Goal: Task Accomplishment & Management: Complete application form

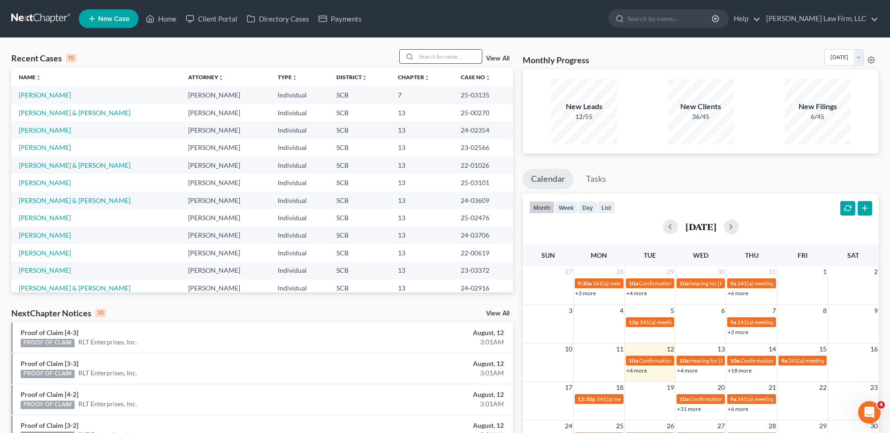
click at [434, 55] on input "search" at bounding box center [449, 57] width 66 height 14
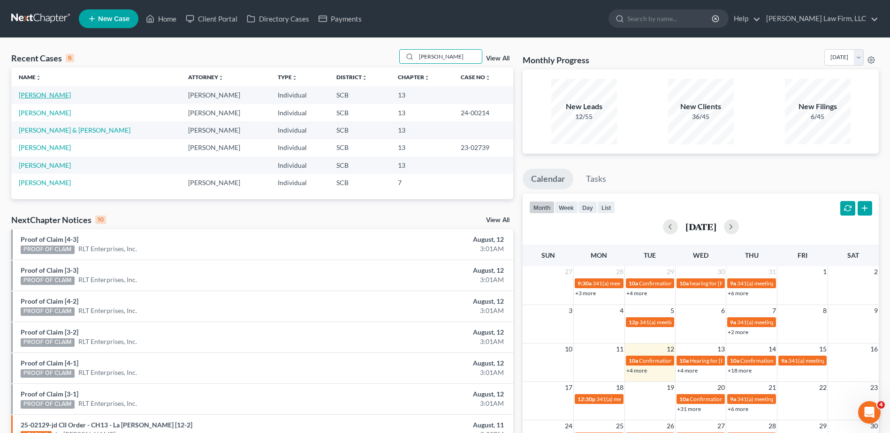
type input "[PERSON_NAME]"
click at [34, 97] on link "[PERSON_NAME]" at bounding box center [45, 95] width 52 height 8
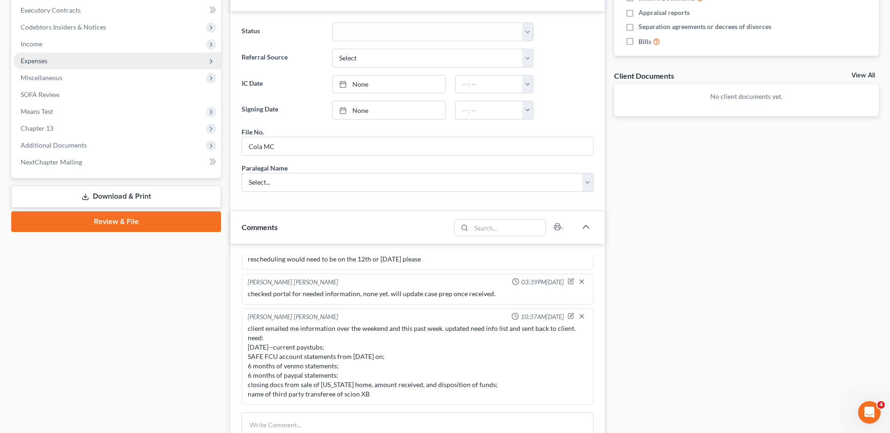
scroll to position [141, 0]
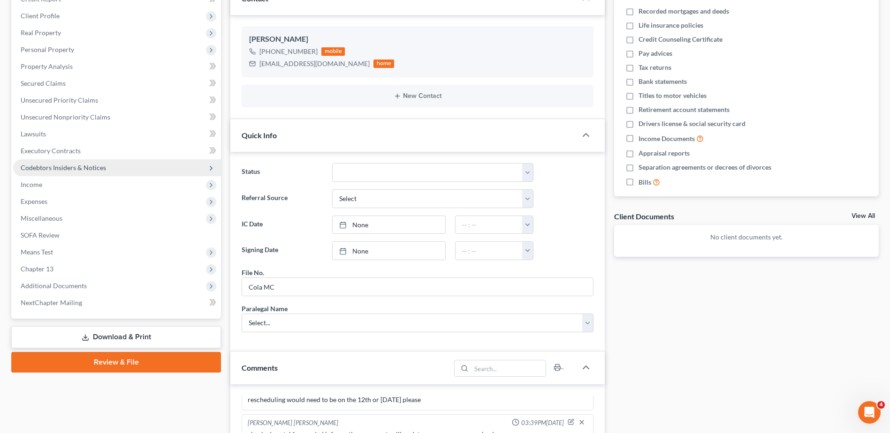
click at [58, 173] on span "Codebtors Insiders & Notices" at bounding box center [117, 167] width 208 height 17
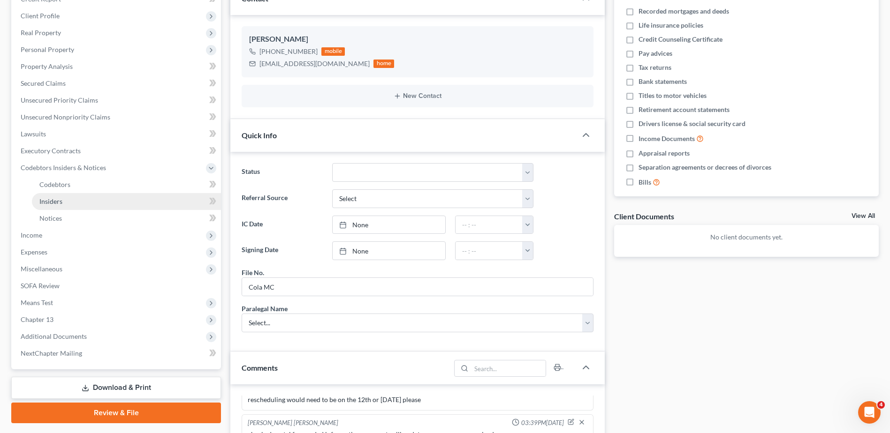
click at [62, 202] on span "Insiders" at bounding box center [50, 201] width 23 height 8
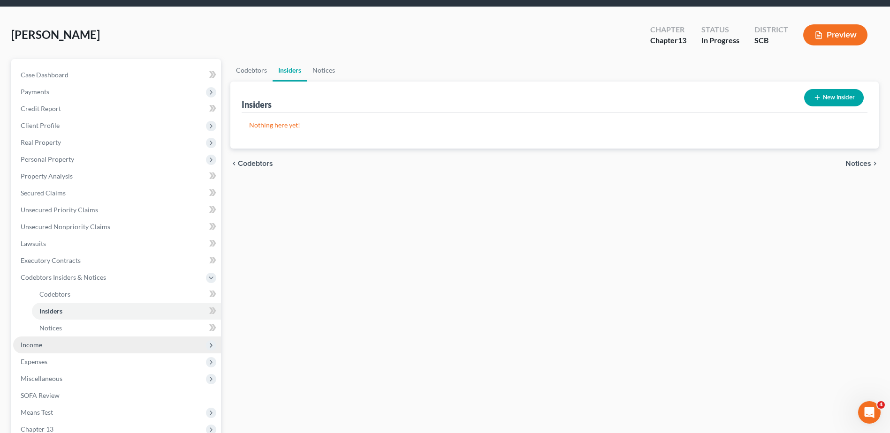
scroll to position [47, 0]
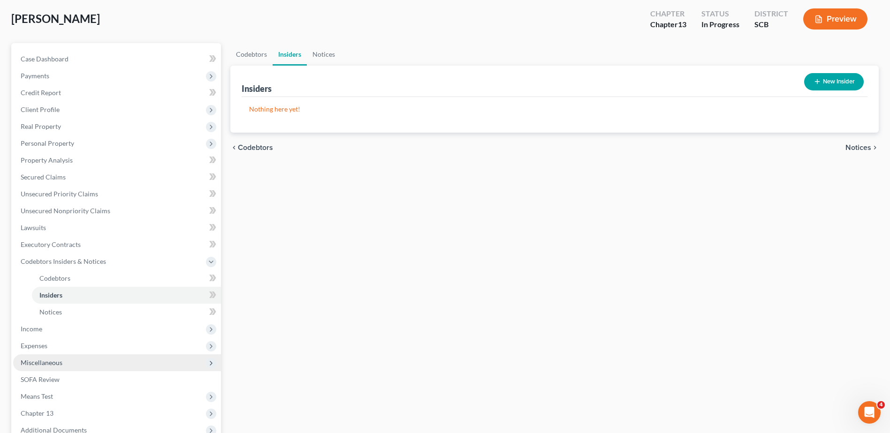
click at [58, 364] on span "Miscellaneous" at bounding box center [42, 363] width 42 height 8
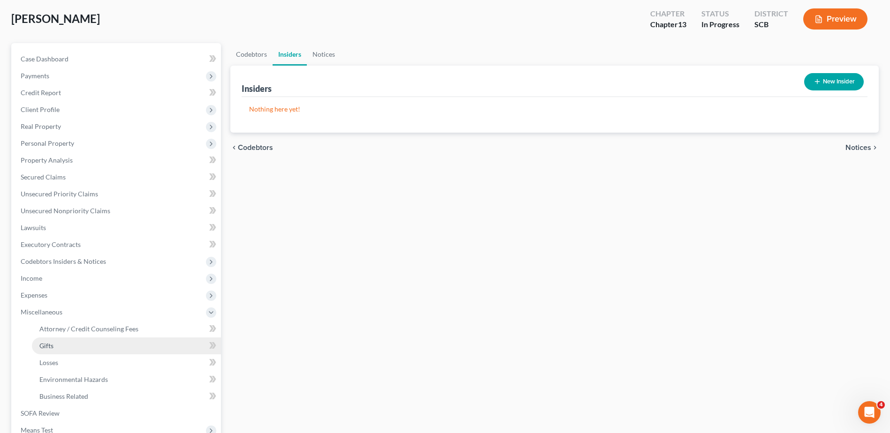
click at [45, 348] on span "Gifts" at bounding box center [46, 346] width 14 height 8
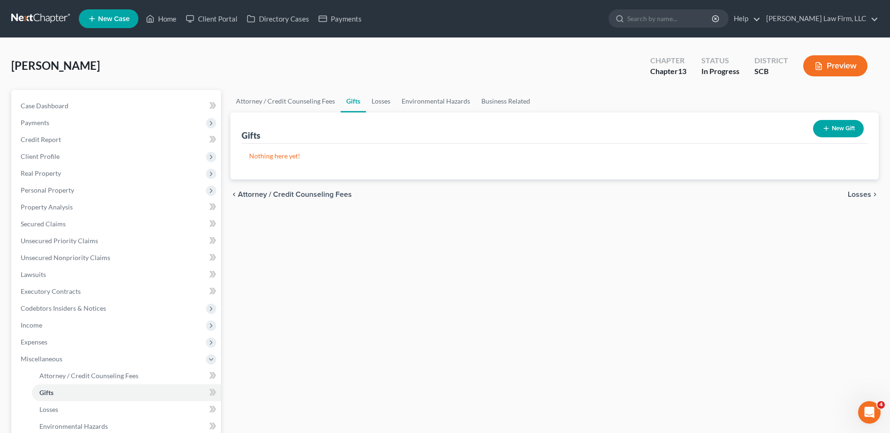
click at [664, 126] on button "New Gift" at bounding box center [838, 128] width 51 height 17
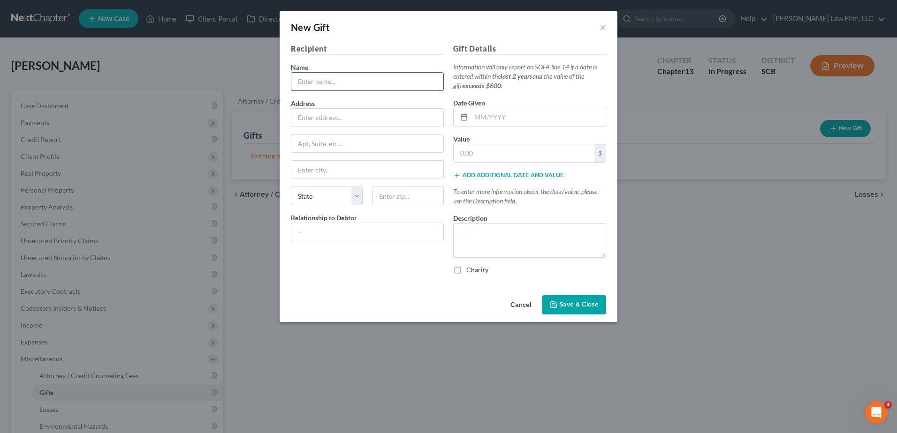
click at [324, 75] on input "text" at bounding box center [367, 82] width 152 height 18
type input "[PERSON_NAME]"
type input "[STREET_ADDRESS]"
type input "[GEOGRAPHIC_DATA]"
click at [356, 144] on input "[GEOGRAPHIC_DATA]" at bounding box center [367, 144] width 152 height 18
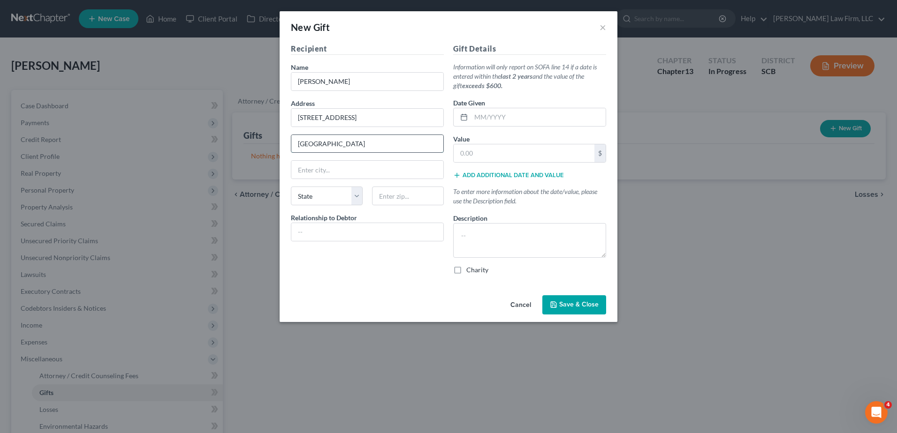
click at [356, 144] on input "[GEOGRAPHIC_DATA]" at bounding box center [367, 144] width 152 height 18
type input "[GEOGRAPHIC_DATA]"
select select "4"
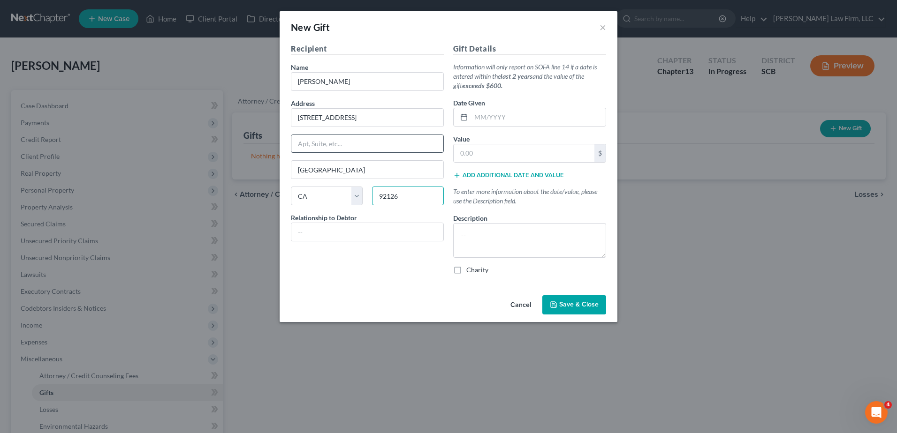
type input "92126"
type input "[PERSON_NAME]'s Partner's Son"
type input "[DATE]"
click at [463, 153] on input "01,500.00" at bounding box center [524, 153] width 141 height 18
type input "1,500.00"
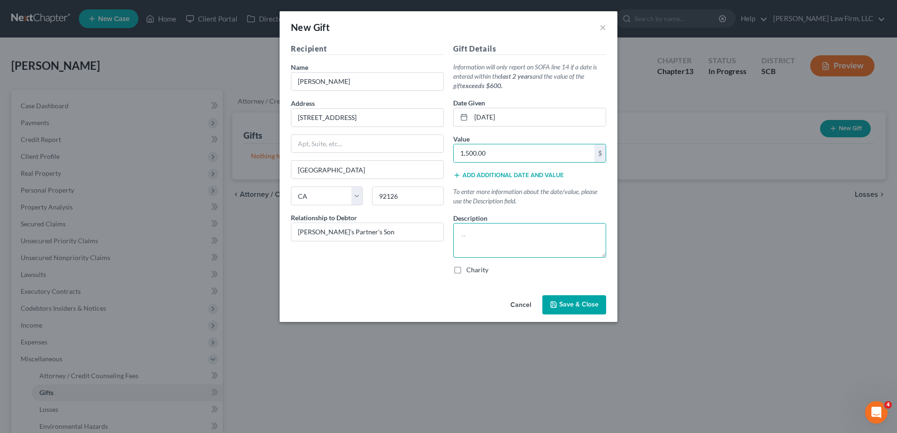
click at [484, 233] on textarea at bounding box center [529, 240] width 153 height 35
drag, startPoint x: 525, startPoint y: 235, endPoint x: 474, endPoint y: 235, distance: 51.1
click at [474, 235] on textarea "Gift to [PERSON_NAME] following sale of home." at bounding box center [529, 240] width 153 height 35
click at [585, 239] on textarea "Gift of $1,500.00 following sale of home." at bounding box center [529, 240] width 153 height 35
type textarea "Gift of $1,500.00 following sale of residence in [US_STATE]."
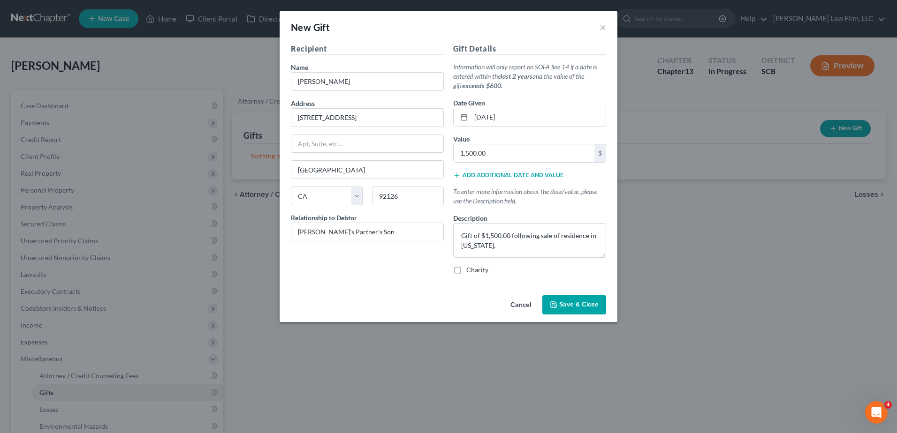
click at [571, 304] on span "Save & Close" at bounding box center [578, 305] width 39 height 8
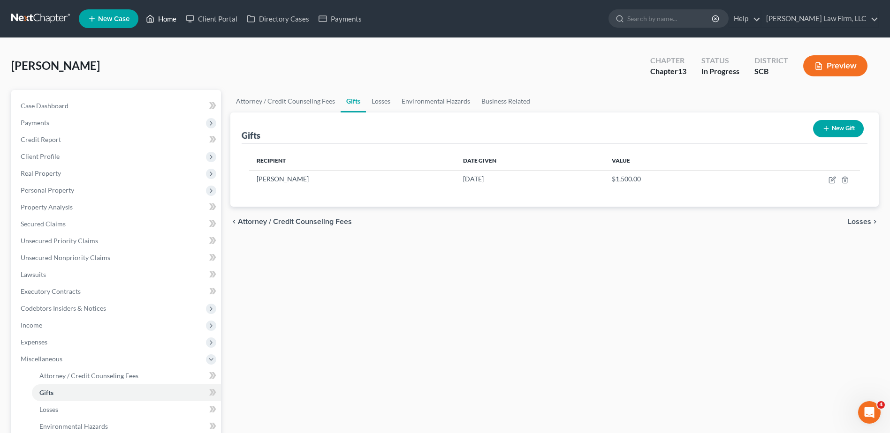
click at [153, 19] on icon at bounding box center [150, 18] width 8 height 11
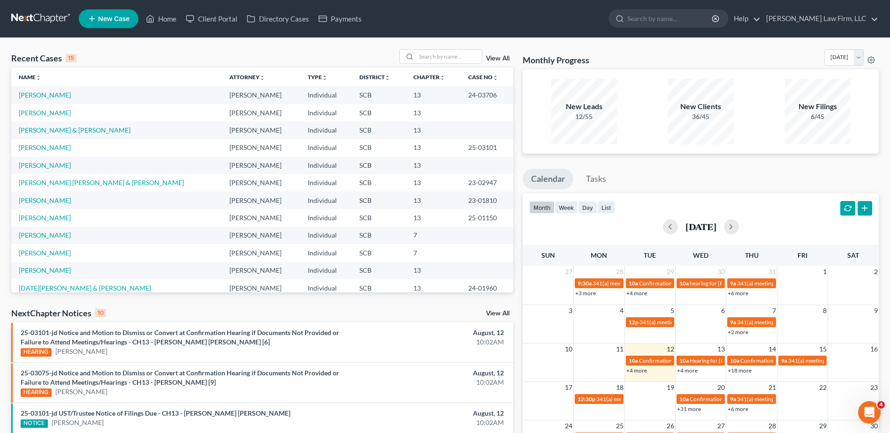
click at [499, 53] on div "View All" at bounding box center [456, 56] width 114 height 15
click at [496, 56] on link "View All" at bounding box center [497, 58] width 23 height 7
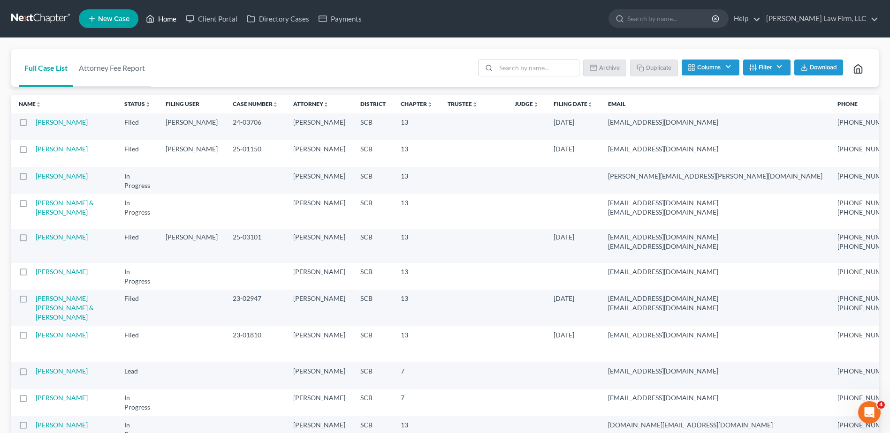
click at [167, 16] on link "Home" at bounding box center [161, 18] width 40 height 17
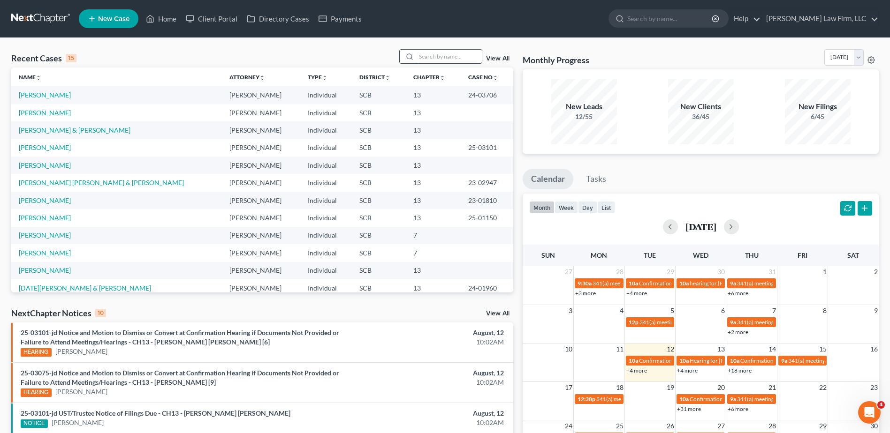
click at [430, 54] on input "search" at bounding box center [449, 57] width 66 height 14
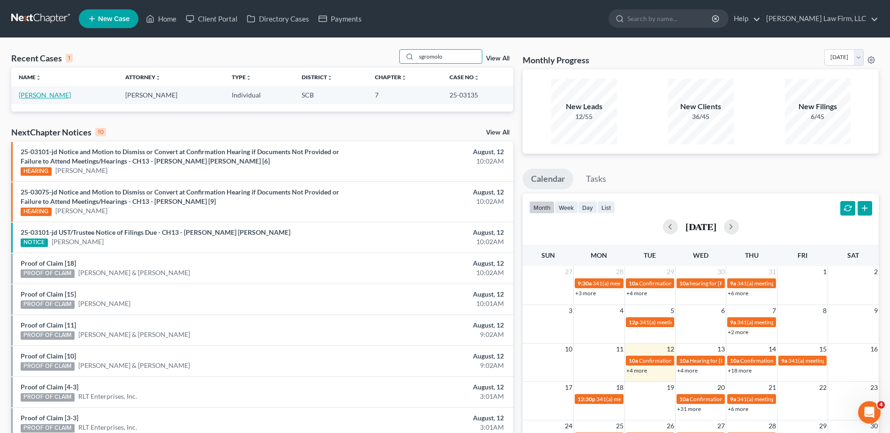
type input "sgromolo"
click at [50, 97] on link "[PERSON_NAME]" at bounding box center [45, 95] width 52 height 8
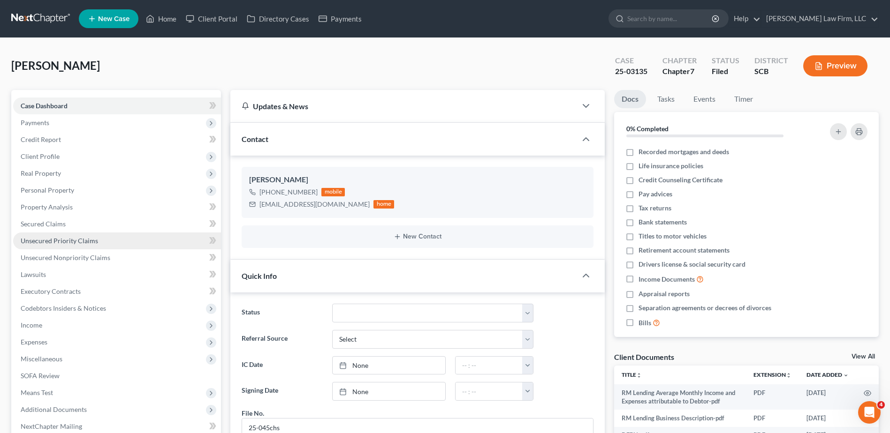
scroll to position [887, 0]
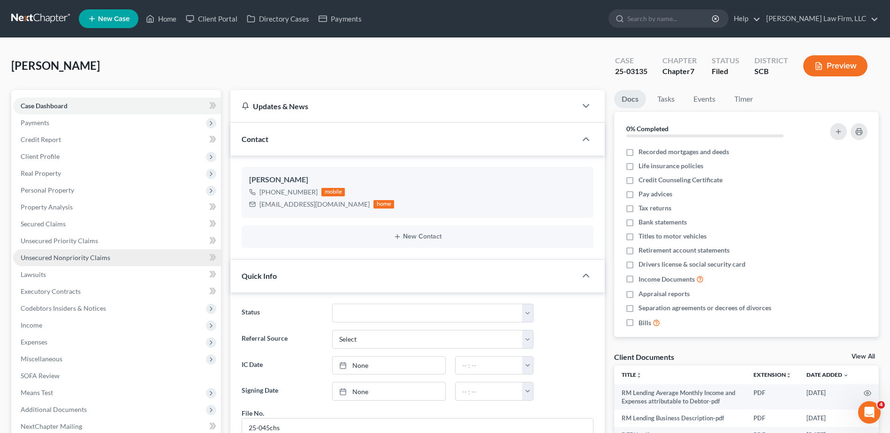
click at [61, 264] on link "Unsecured Nonpriority Claims" at bounding box center [117, 258] width 208 height 17
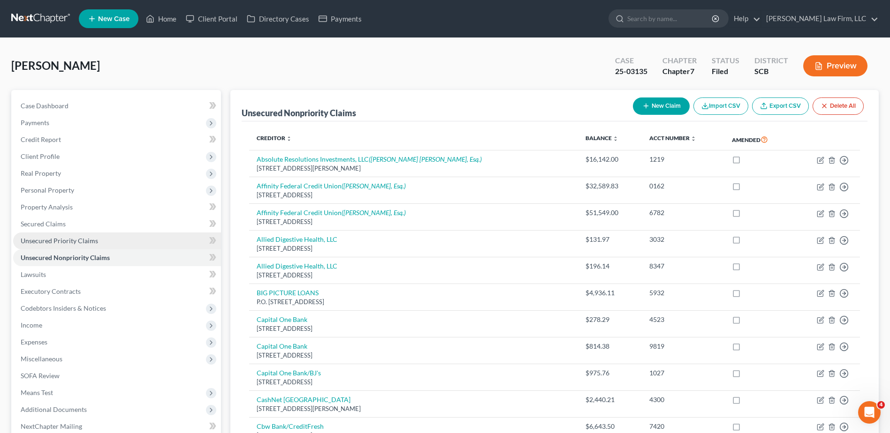
click at [67, 245] on link "Unsecured Priority Claims" at bounding box center [117, 241] width 208 height 17
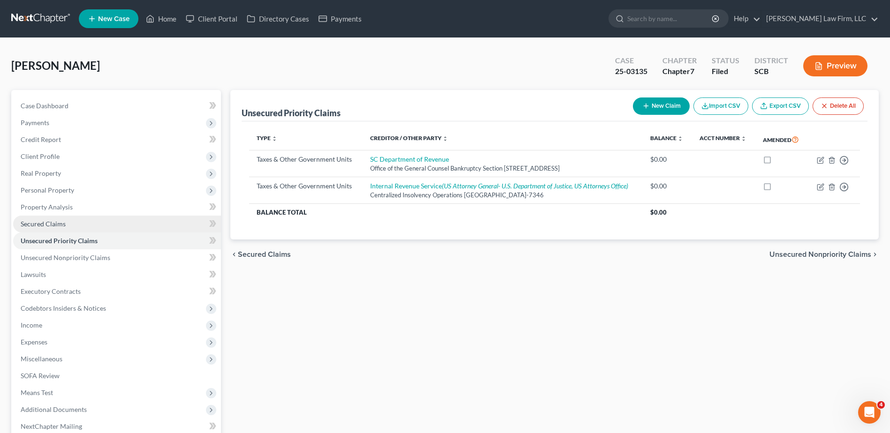
click at [64, 225] on span "Secured Claims" at bounding box center [43, 224] width 45 height 8
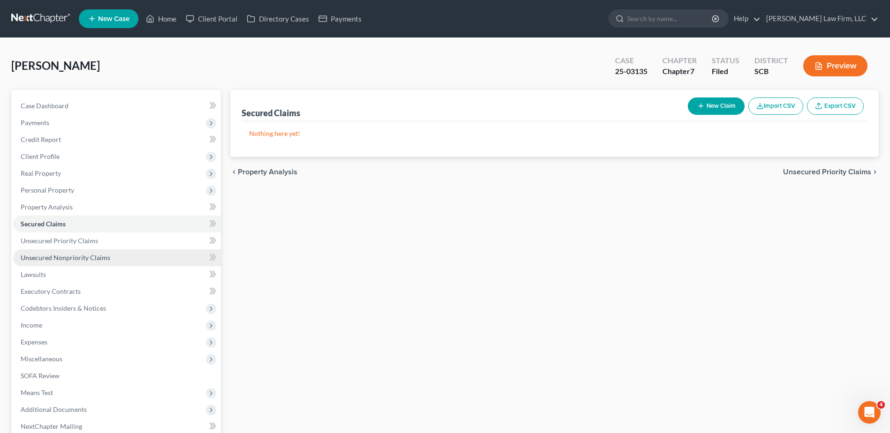
click at [59, 260] on span "Unsecured Nonpriority Claims" at bounding box center [66, 258] width 90 height 8
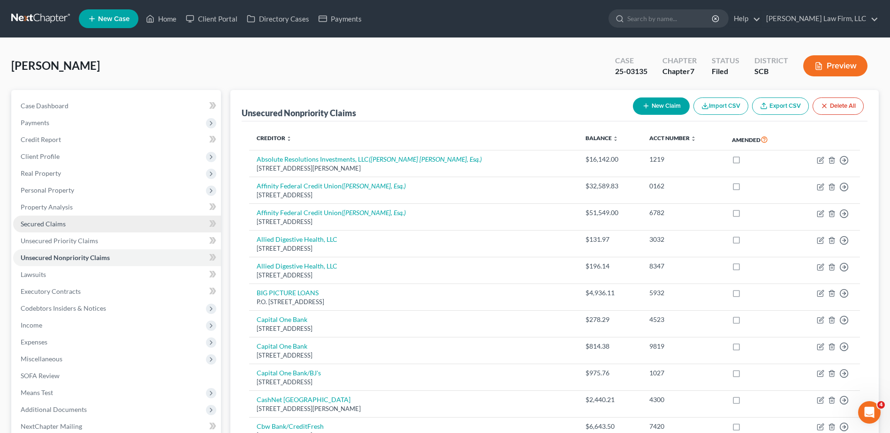
click at [57, 229] on link "Secured Claims" at bounding box center [117, 224] width 208 height 17
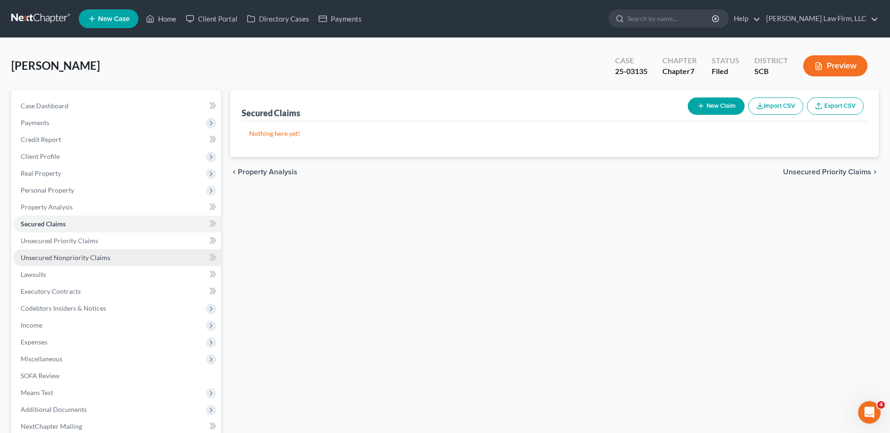
click at [58, 257] on span "Unsecured Nonpriority Claims" at bounding box center [66, 258] width 90 height 8
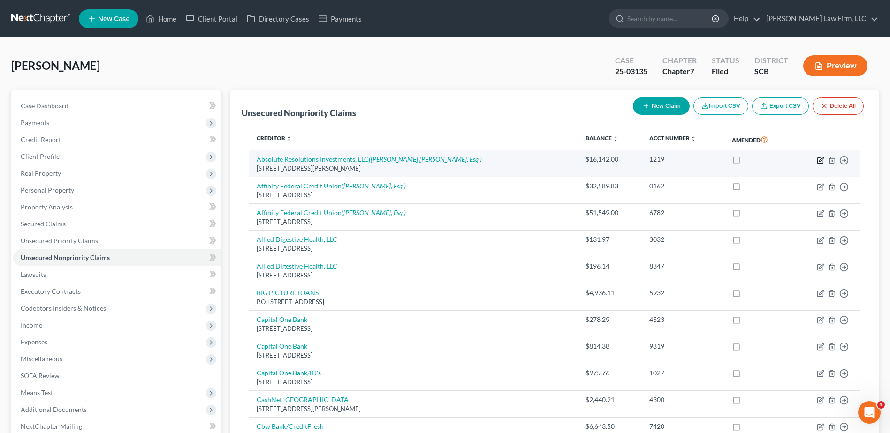
click at [664, 161] on icon "button" at bounding box center [821, 159] width 4 height 4
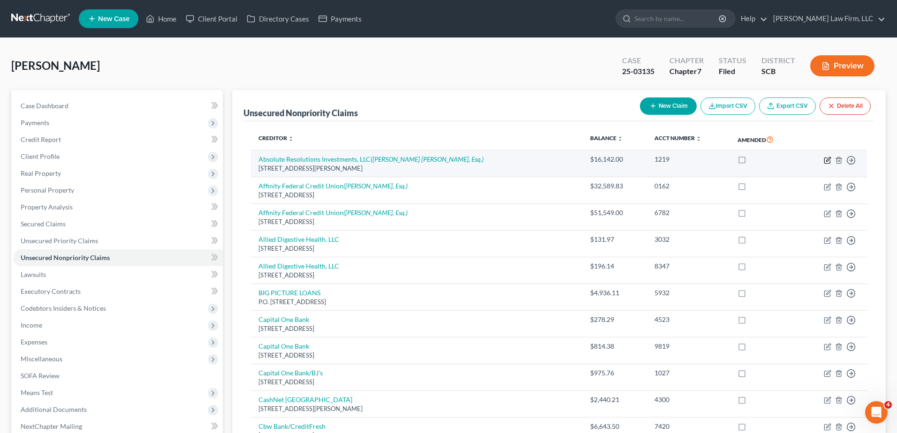
select select "24"
select select "1"
select select "0"
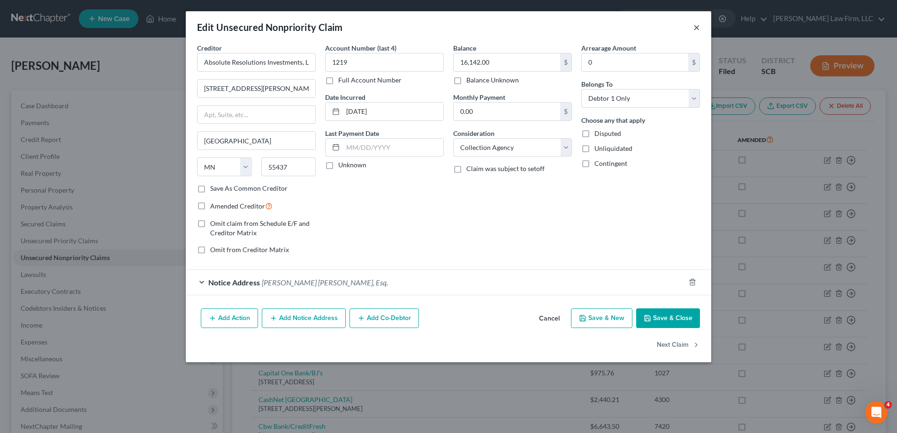
click at [664, 27] on button "×" at bounding box center [696, 27] width 7 height 11
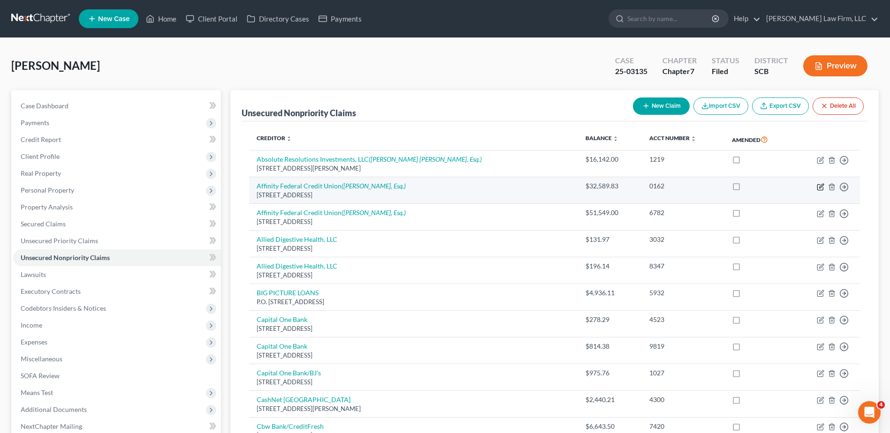
click at [664, 188] on icon "button" at bounding box center [821, 186] width 4 height 4
select select "33"
select select "2"
select select "0"
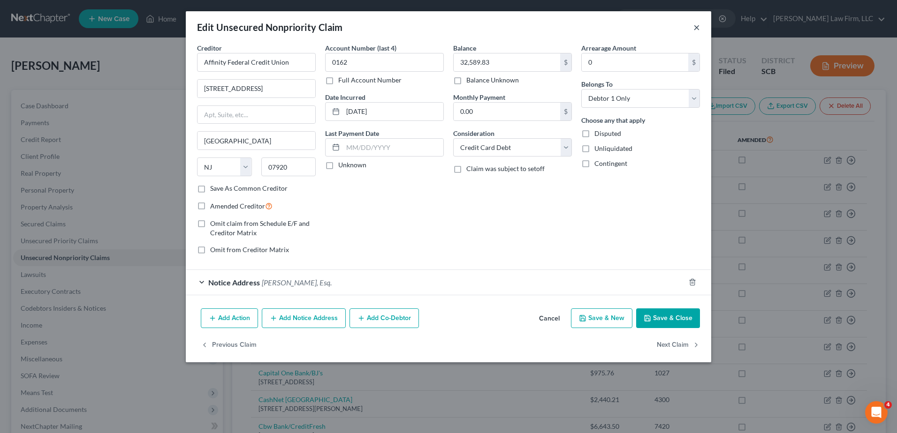
click at [664, 30] on button "×" at bounding box center [696, 27] width 7 height 11
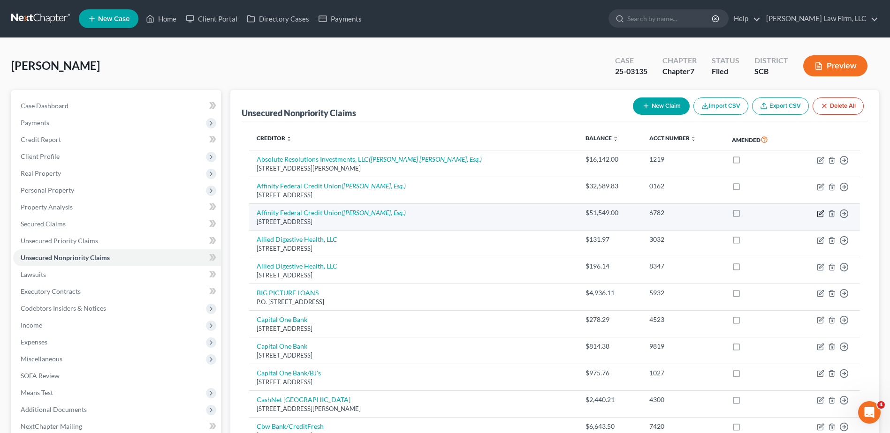
click at [664, 212] on icon "button" at bounding box center [821, 213] width 4 height 4
select select "33"
select select "17"
select select "0"
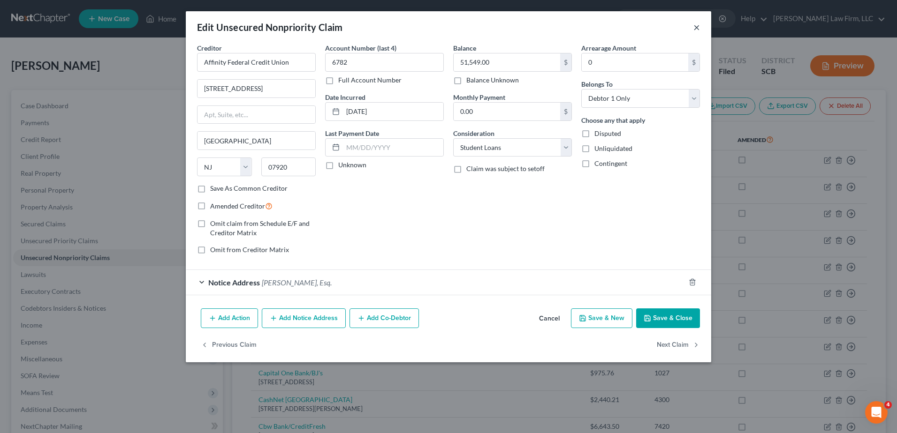
click at [664, 25] on button "×" at bounding box center [696, 27] width 7 height 11
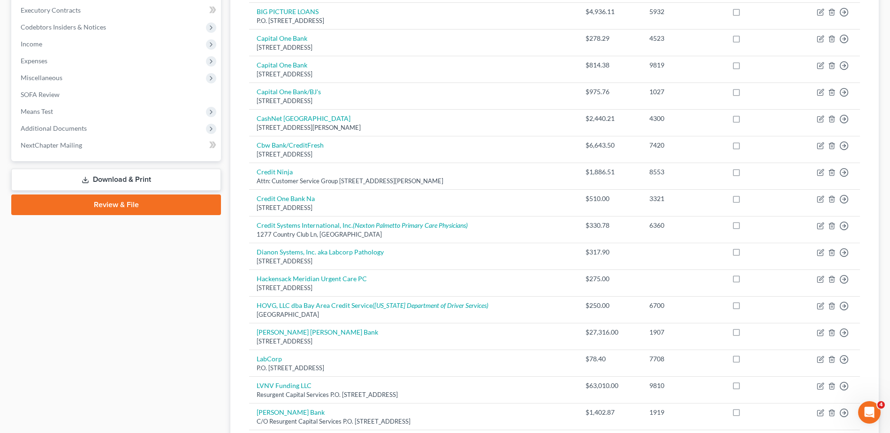
scroll to position [94, 0]
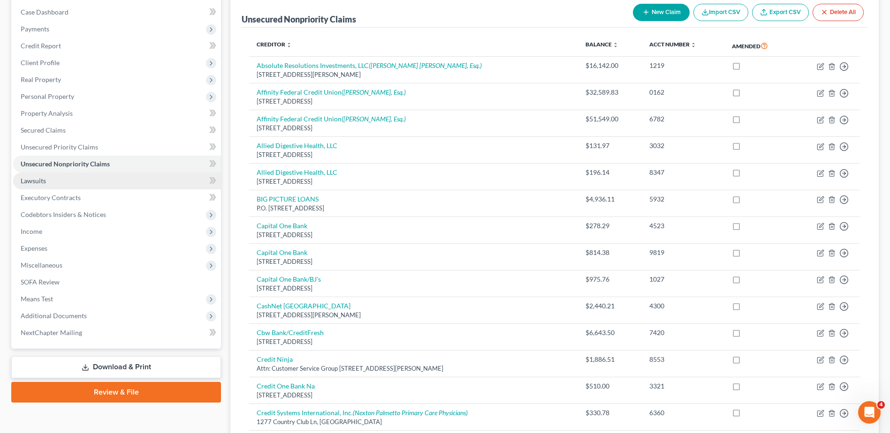
click at [68, 178] on link "Lawsuits" at bounding box center [117, 181] width 208 height 17
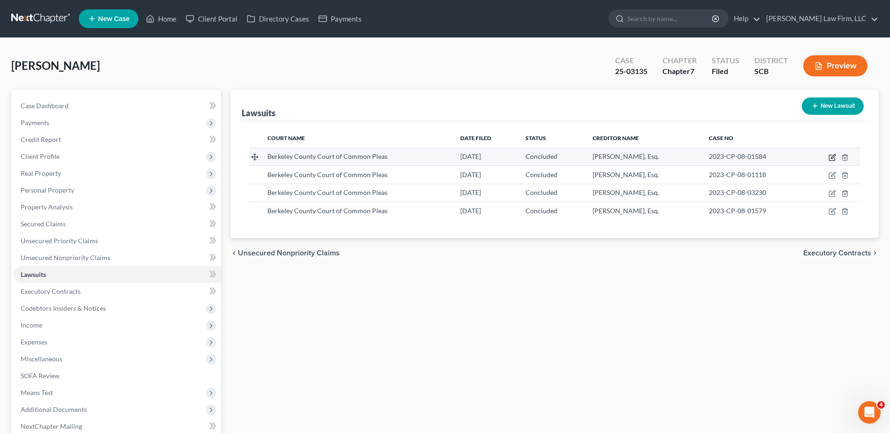
click at [664, 158] on icon "button" at bounding box center [832, 158] width 8 height 8
select select "42"
select select "2"
select select "4"
select select "42"
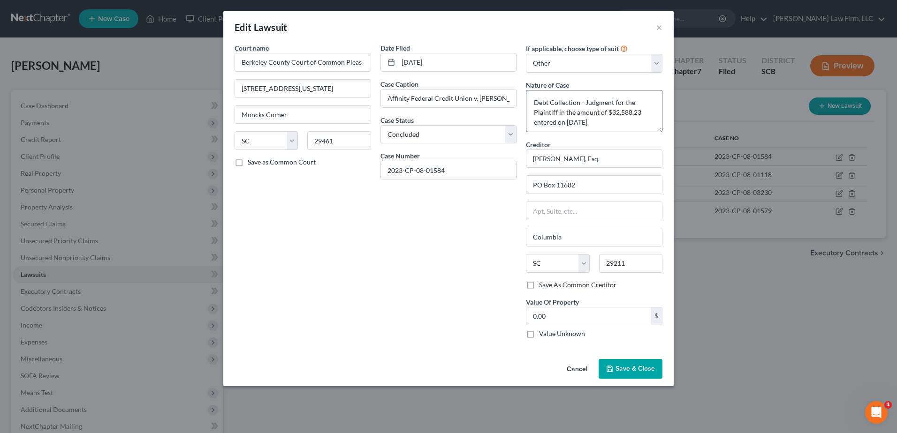
drag, startPoint x: 659, startPoint y: 122, endPoint x: 660, endPoint y: 129, distance: 7.6
click at [660, 129] on textarea "Debt Collection - Judgment for the Plaintiff in the amount of $32,588.23 entere…" at bounding box center [594, 111] width 136 height 42
click at [658, 30] on button "×" at bounding box center [659, 27] width 7 height 11
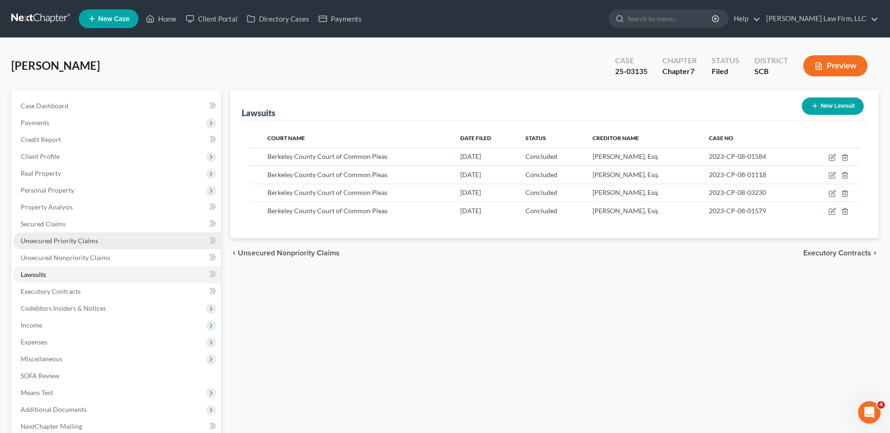
click at [75, 240] on span "Unsecured Priority Claims" at bounding box center [59, 241] width 77 height 8
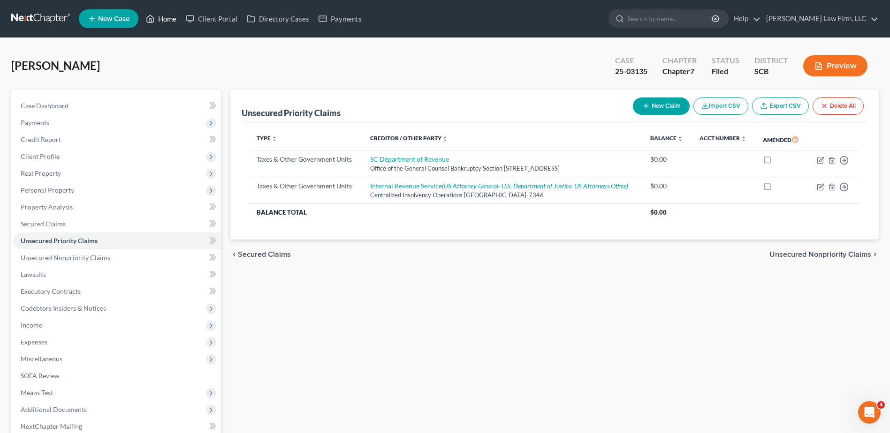
click at [158, 21] on link "Home" at bounding box center [161, 18] width 40 height 17
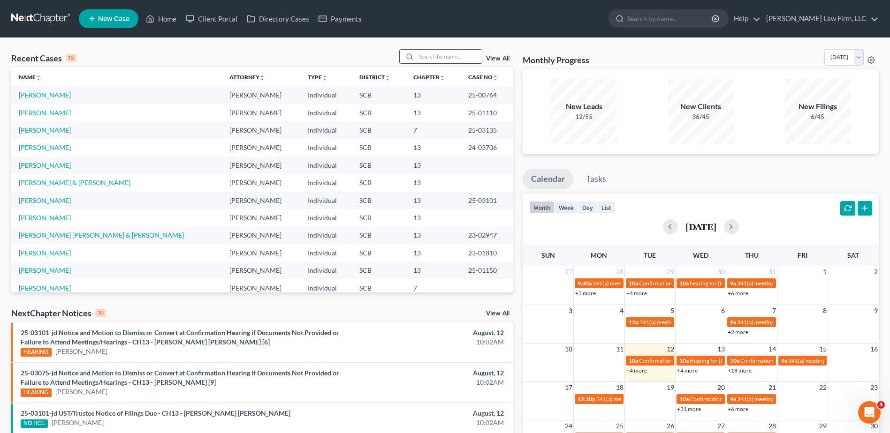
click at [445, 60] on input "search" at bounding box center [449, 57] width 66 height 14
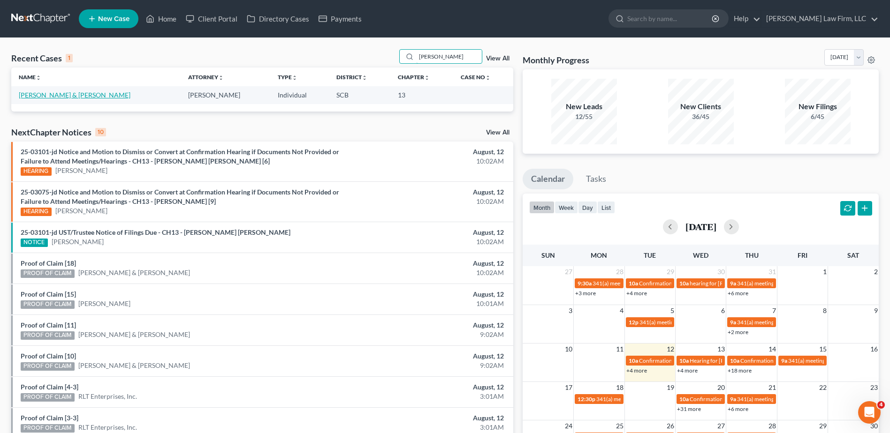
type input "[PERSON_NAME]"
click at [54, 97] on link "[PERSON_NAME] & [PERSON_NAME]" at bounding box center [75, 95] width 112 height 8
select select "1"
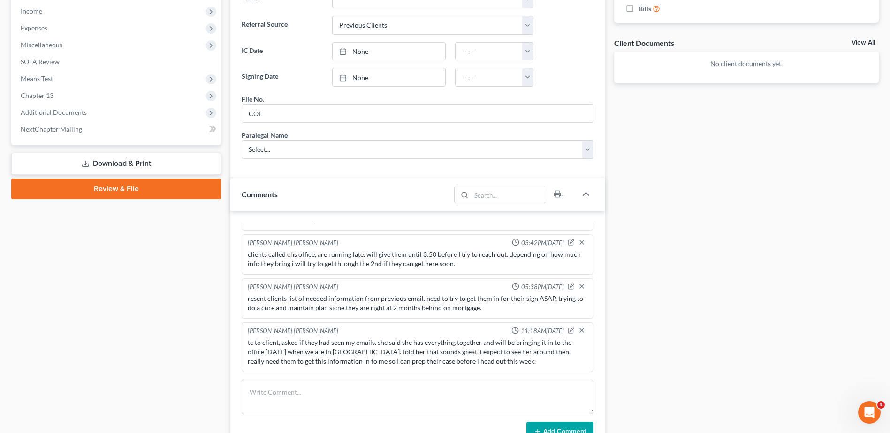
scroll to position [328, 0]
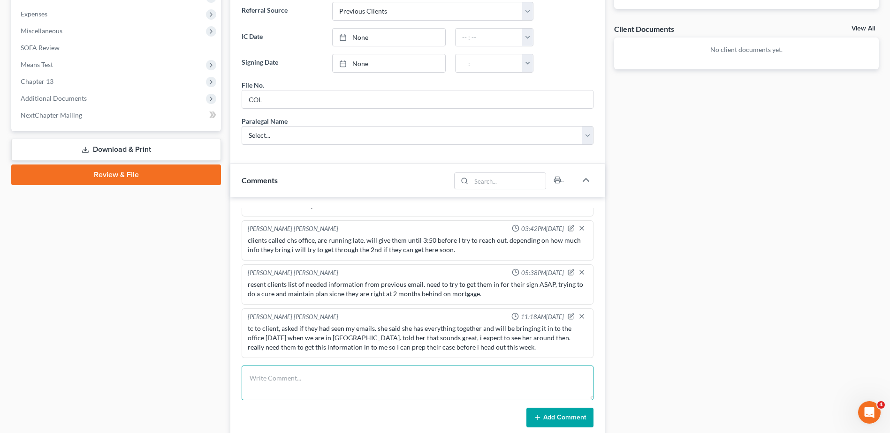
click at [330, 377] on textarea at bounding box center [418, 383] width 352 height 35
type textarea "tc to client, she is on the way with documentation to drop off."
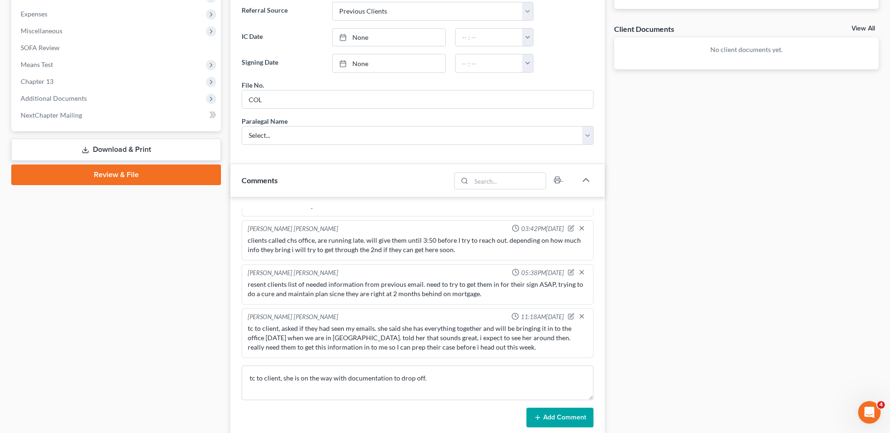
click at [584, 377] on button "Add Comment" at bounding box center [559, 418] width 67 height 20
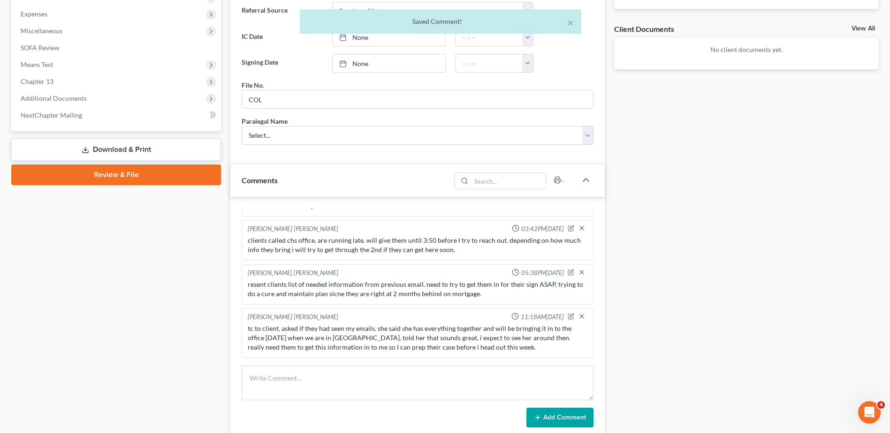
scroll to position [57, 0]
